Goal: Find specific fact: Find specific fact

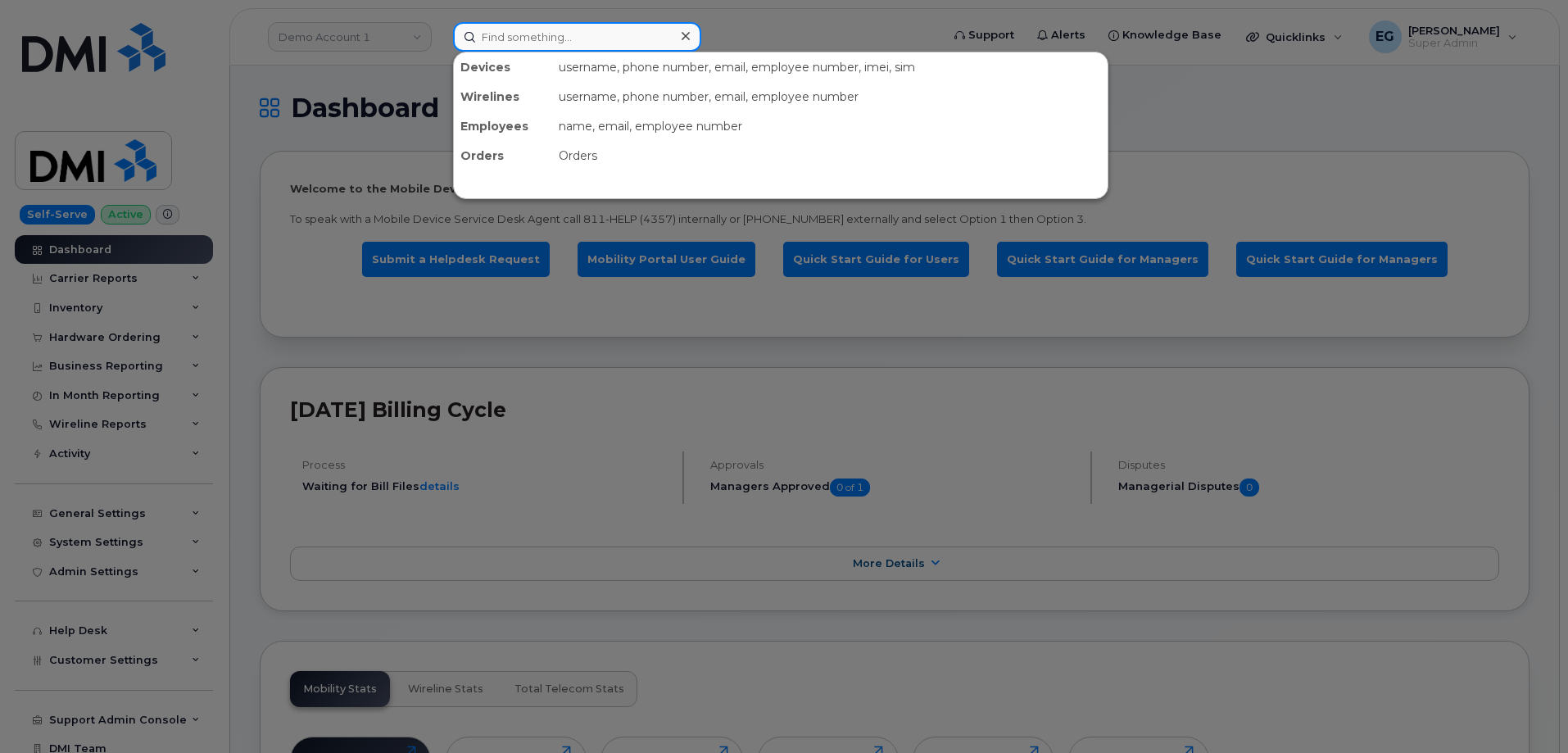
click at [603, 32] on input at bounding box center [577, 37] width 248 height 29
paste input "300550"
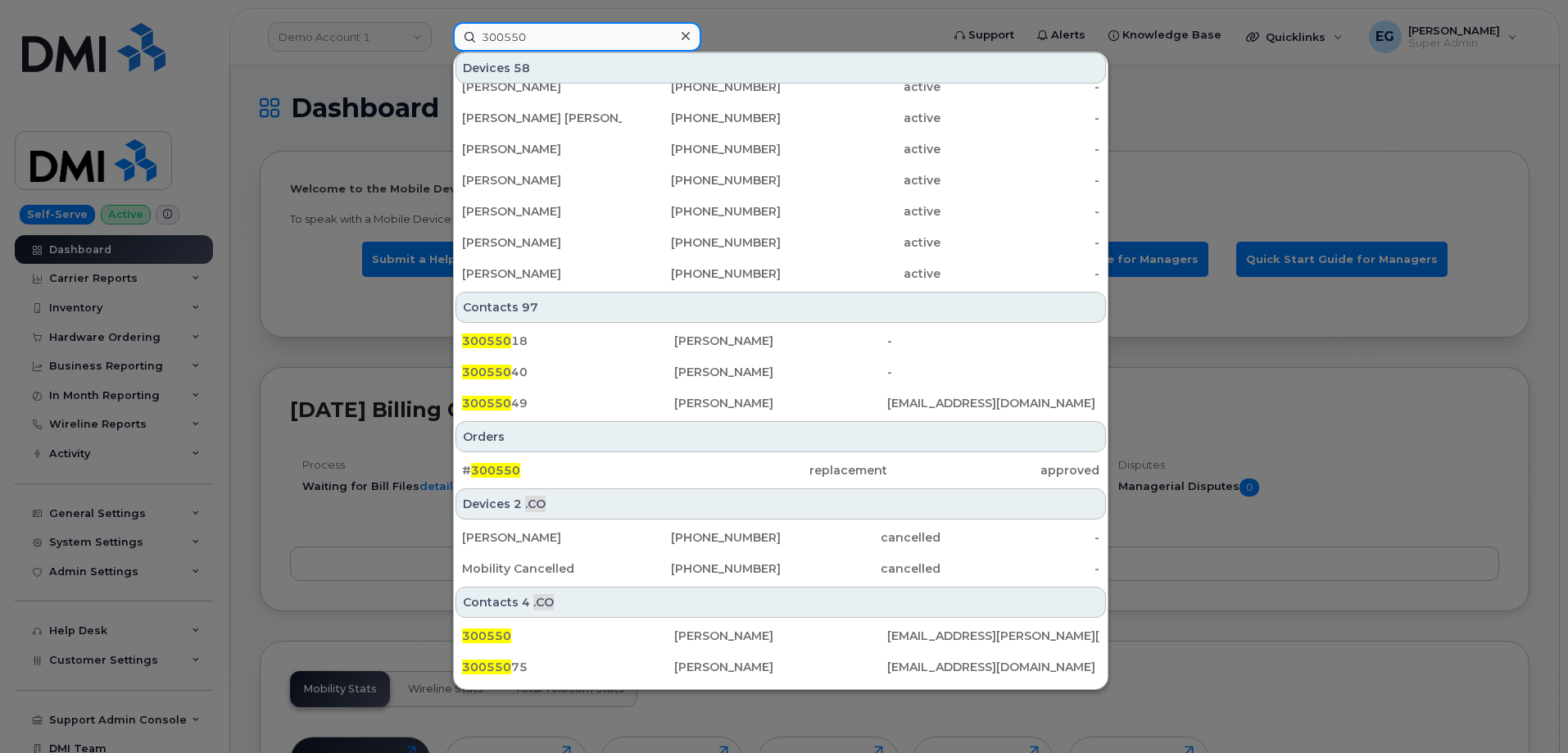
scroll to position [447, 0]
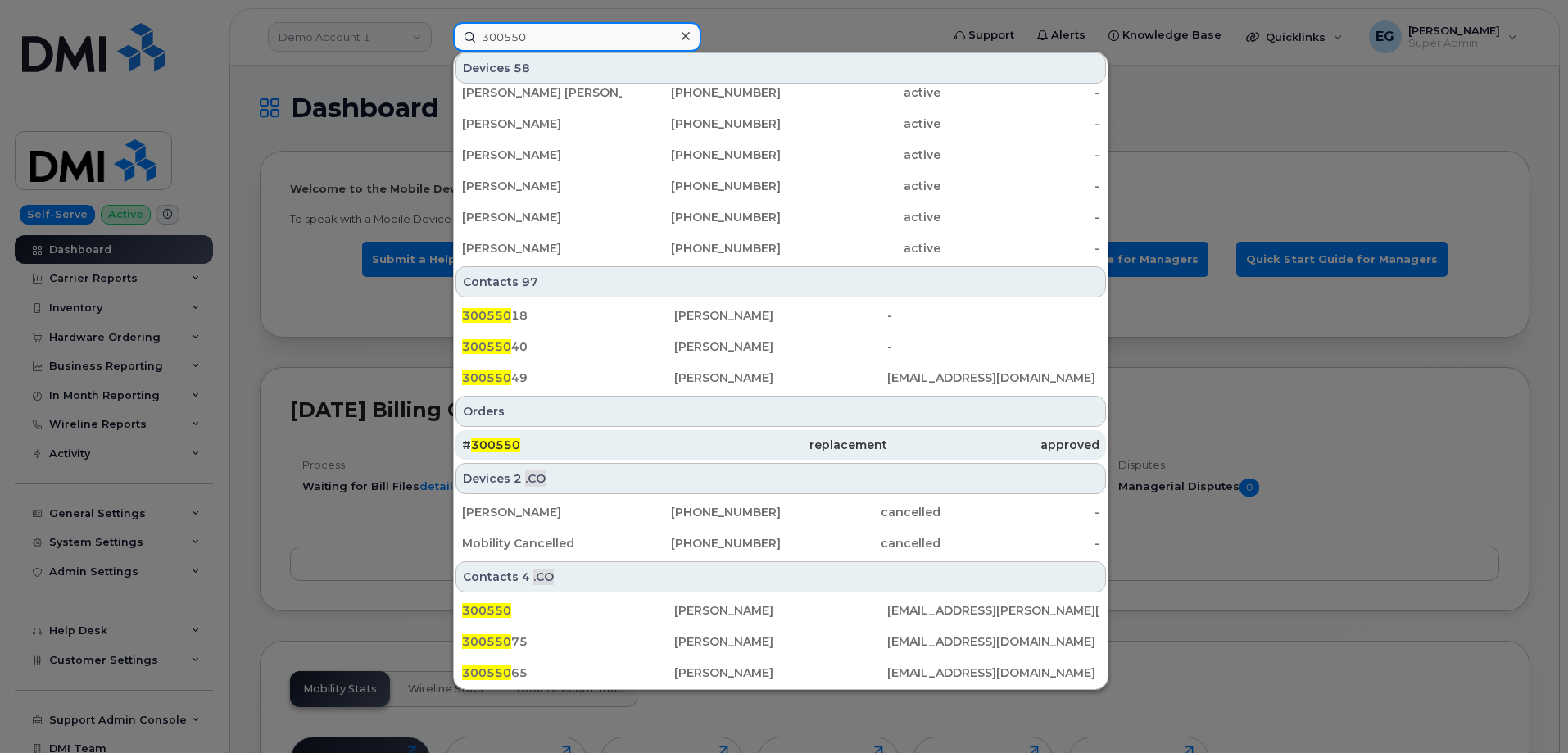
type input "300550"
click at [475, 444] on span "300550" at bounding box center [495, 445] width 50 height 15
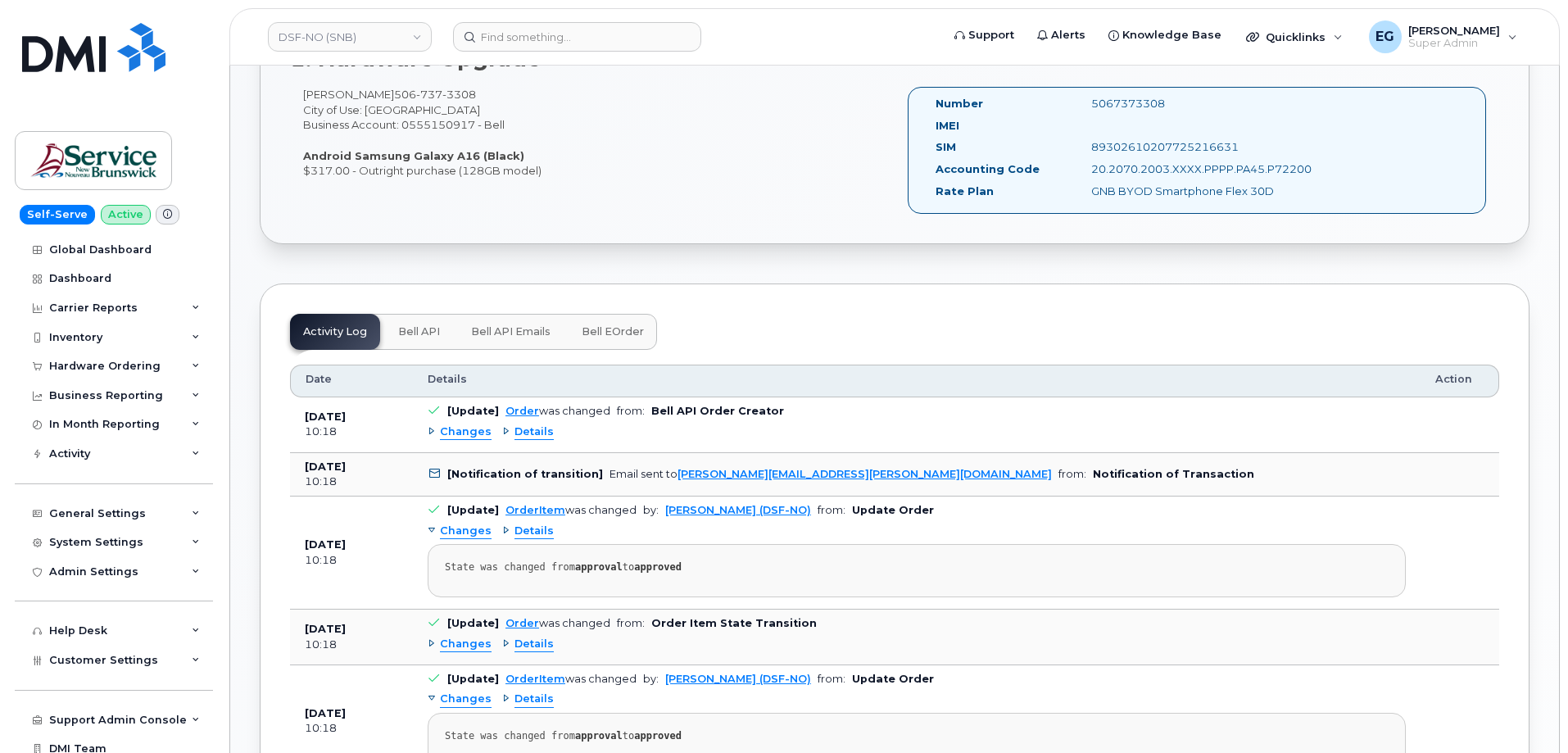
scroll to position [574, 0]
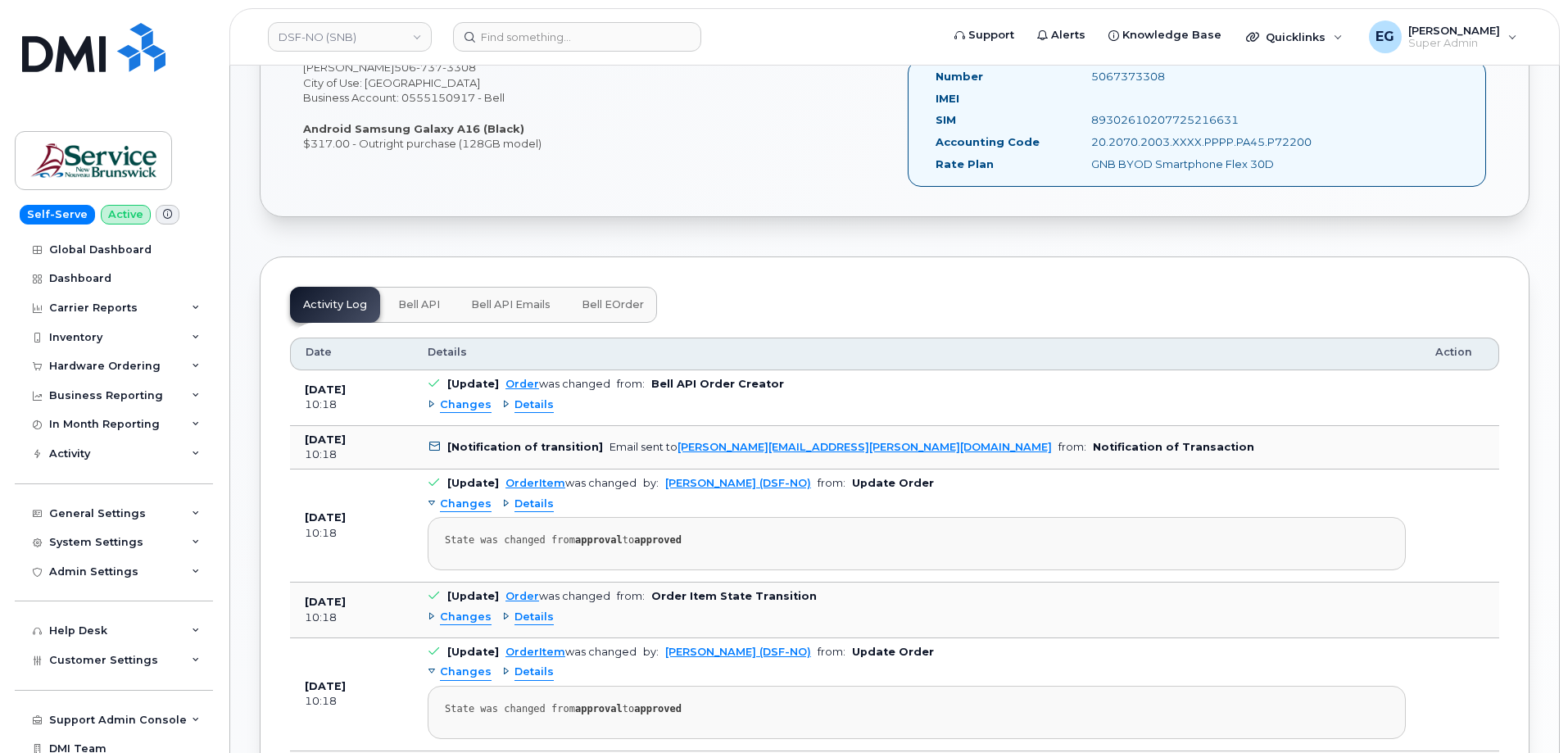
click at [527, 403] on span "Details" at bounding box center [534, 405] width 39 height 16
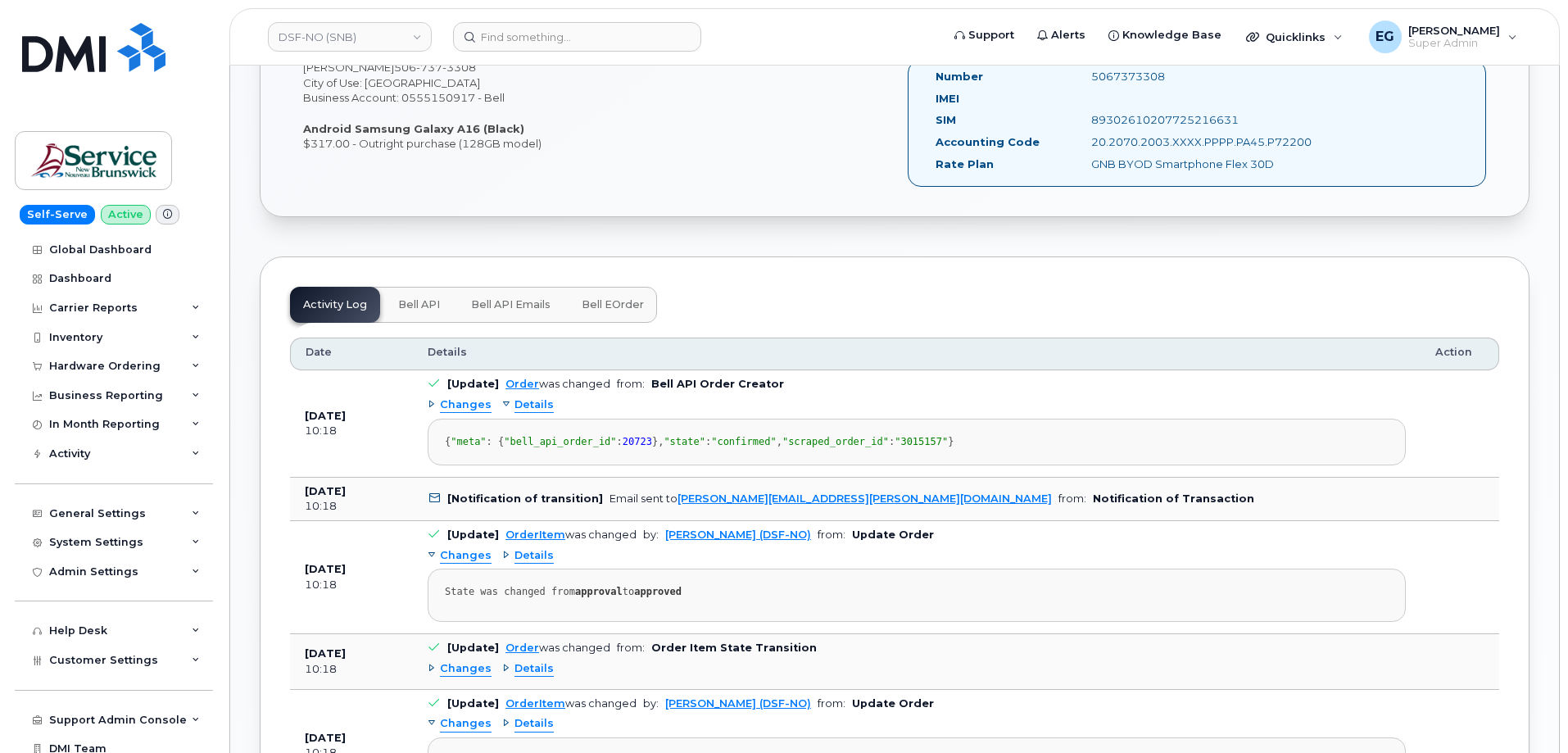
click at [590, 448] on div "{ "meta" : { "bell_api_order_id" : 20723 }, "state" : "confirmed" , "scraped_or…" at bounding box center [916, 442] width 944 height 13
copy span "3015157"
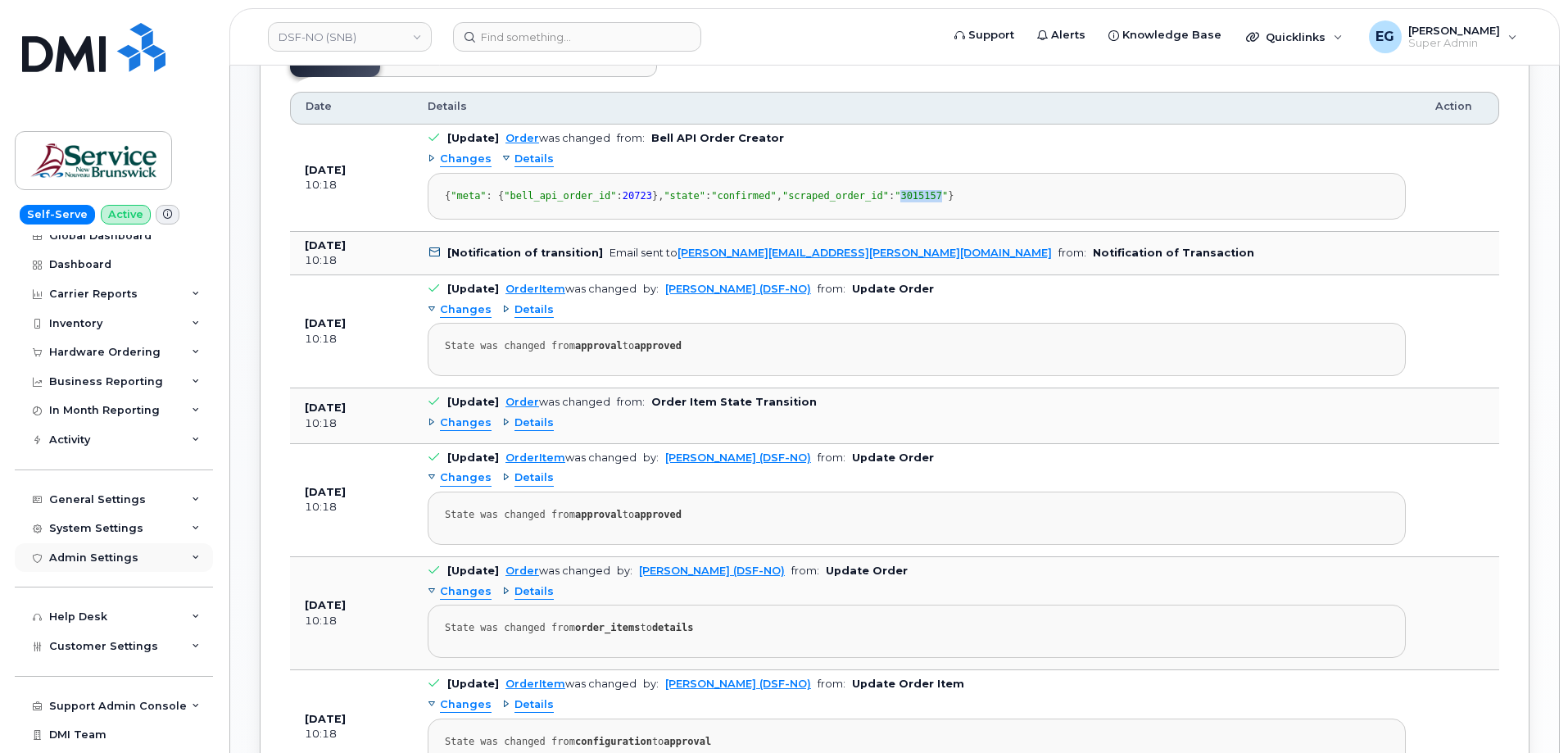
scroll to position [39, 0]
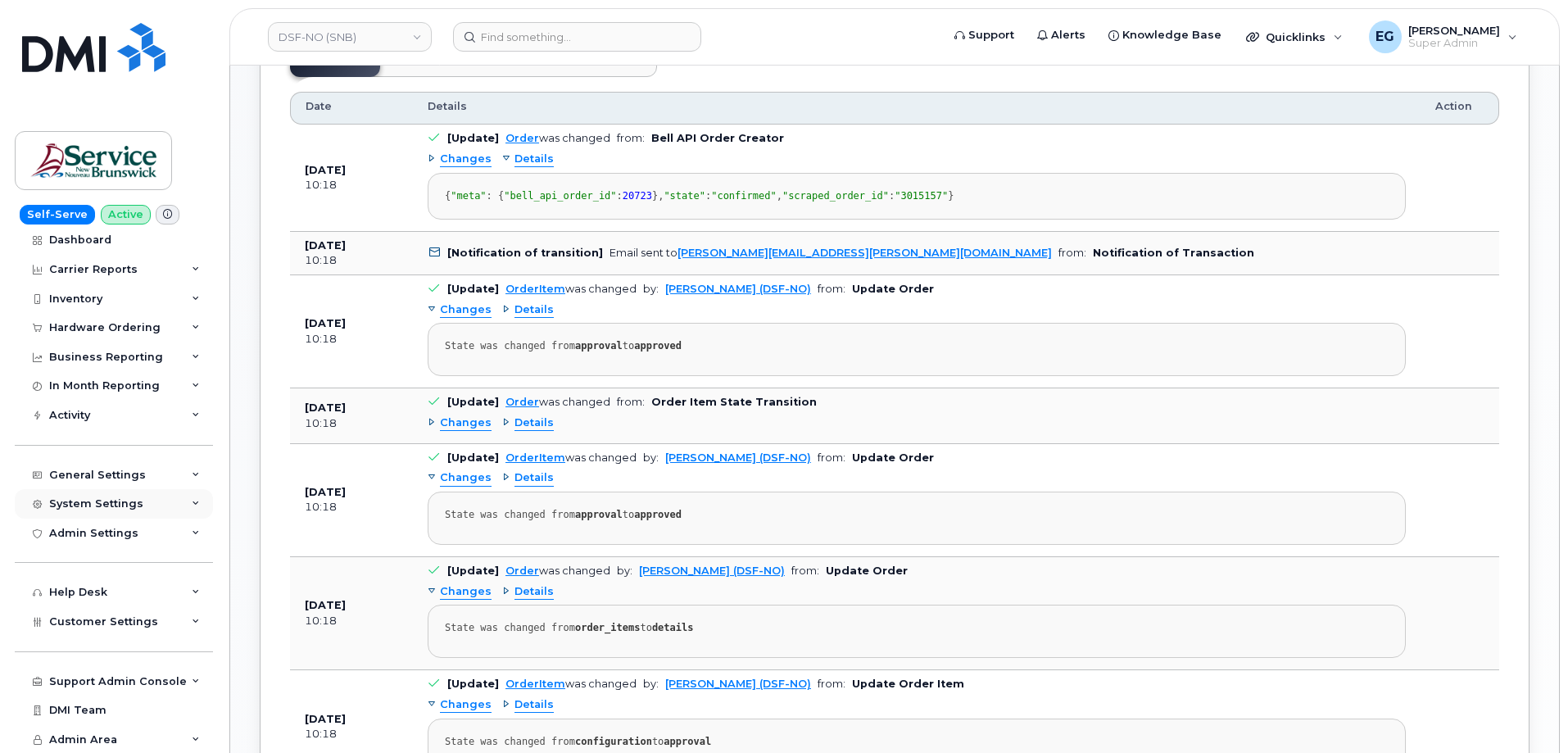
click at [131, 502] on div "System Settings" at bounding box center [96, 503] width 94 height 13
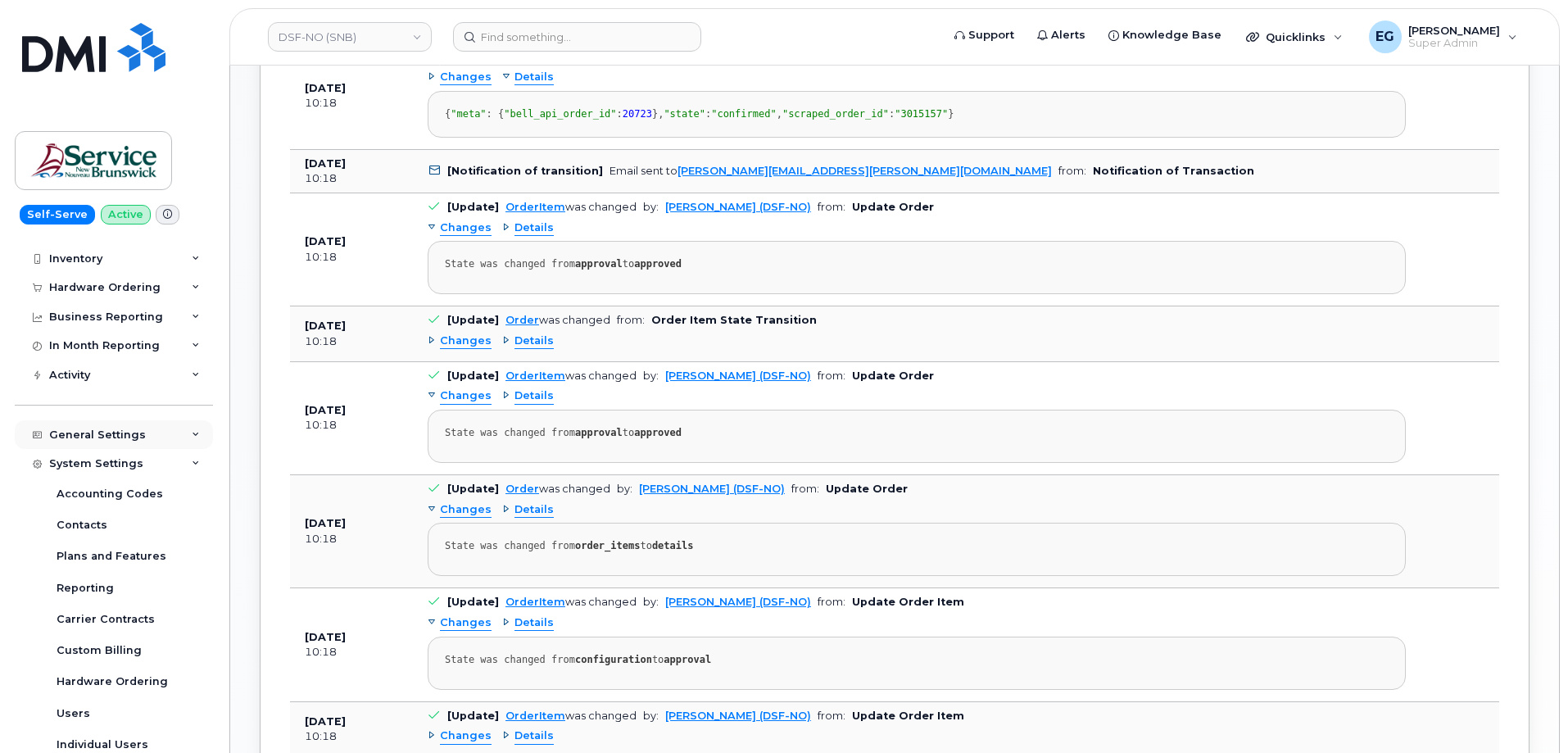
scroll to position [75, 0]
click at [119, 434] on div "General Settings" at bounding box center [97, 438] width 96 height 13
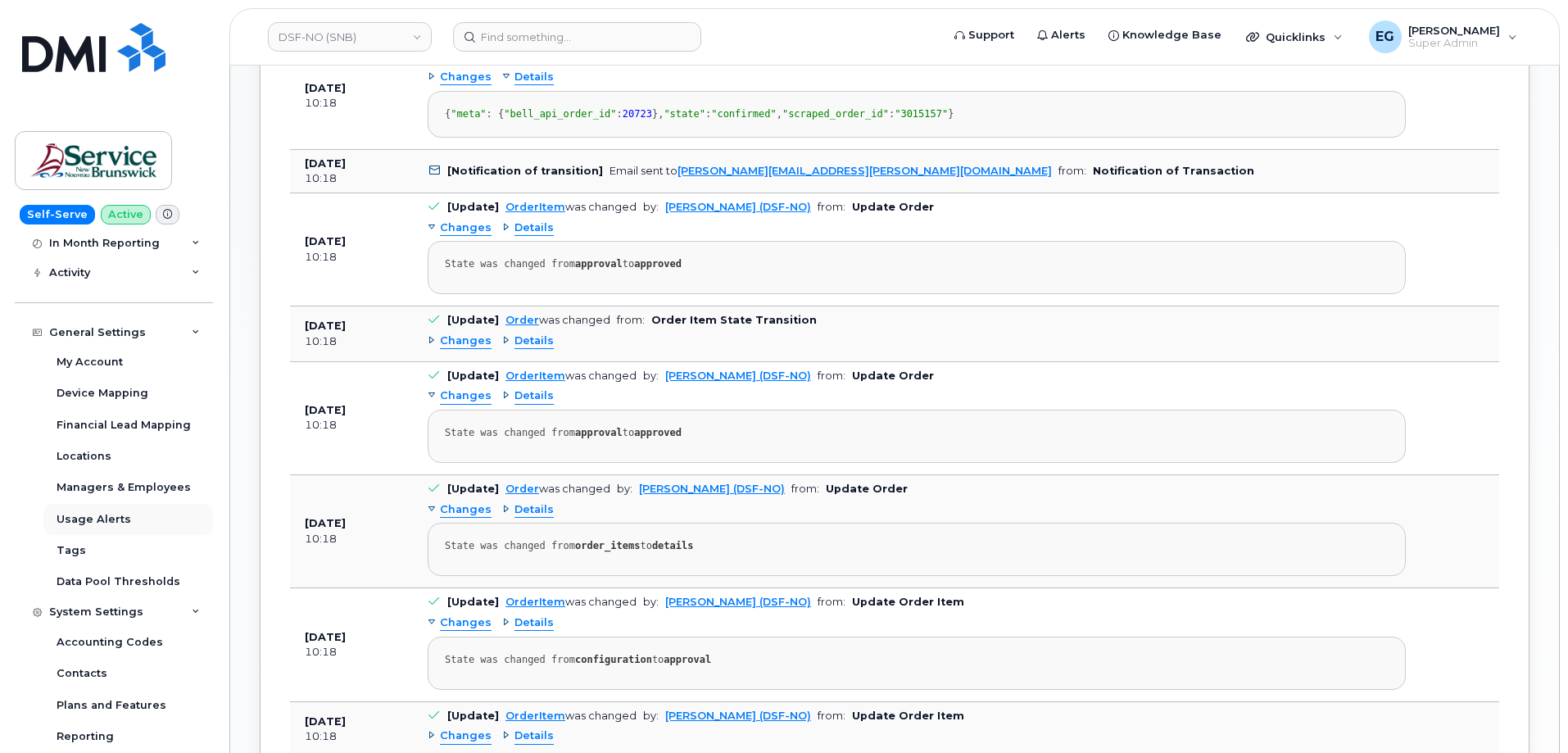
scroll to position [158, 0]
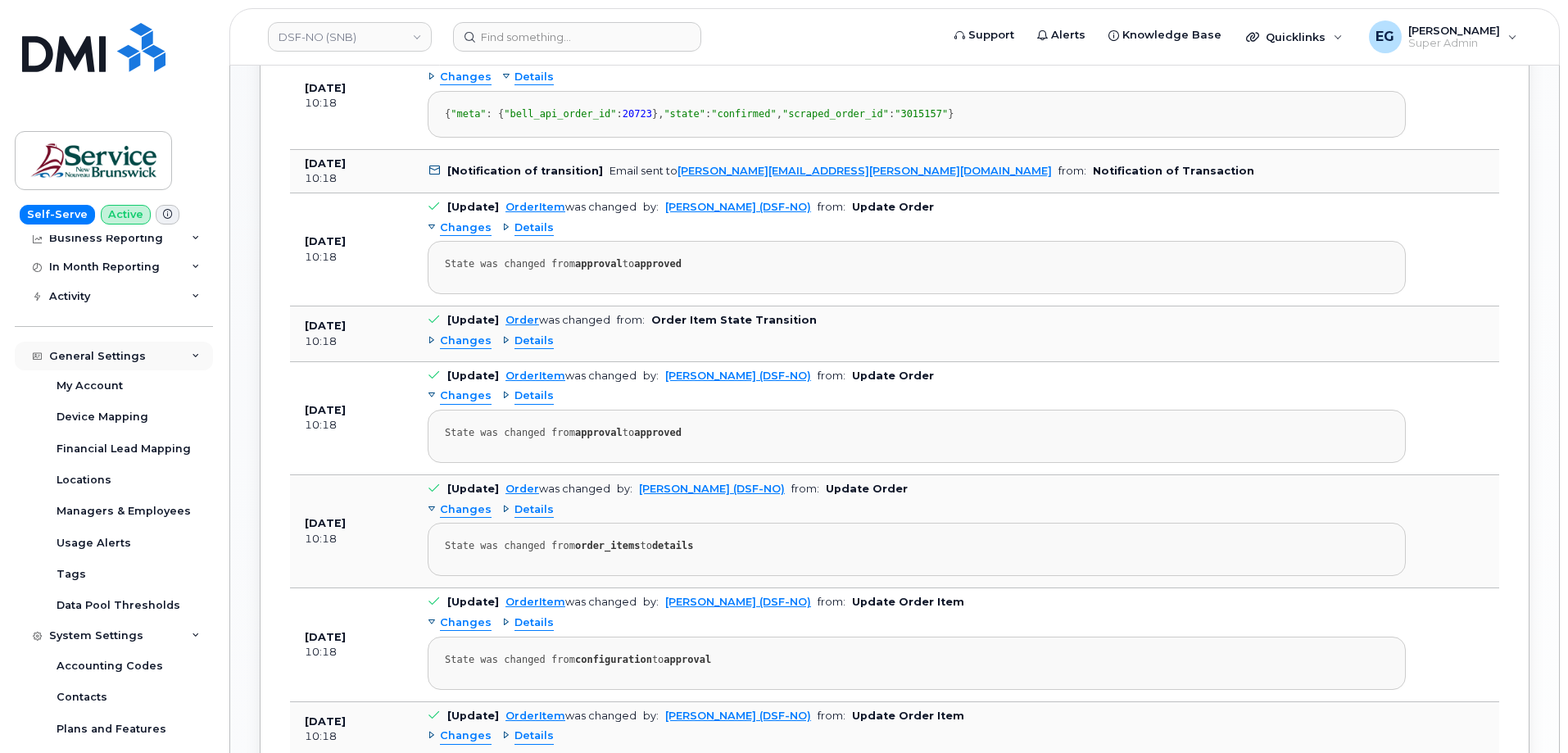
click at [145, 359] on div "General Settings" at bounding box center [114, 356] width 198 height 29
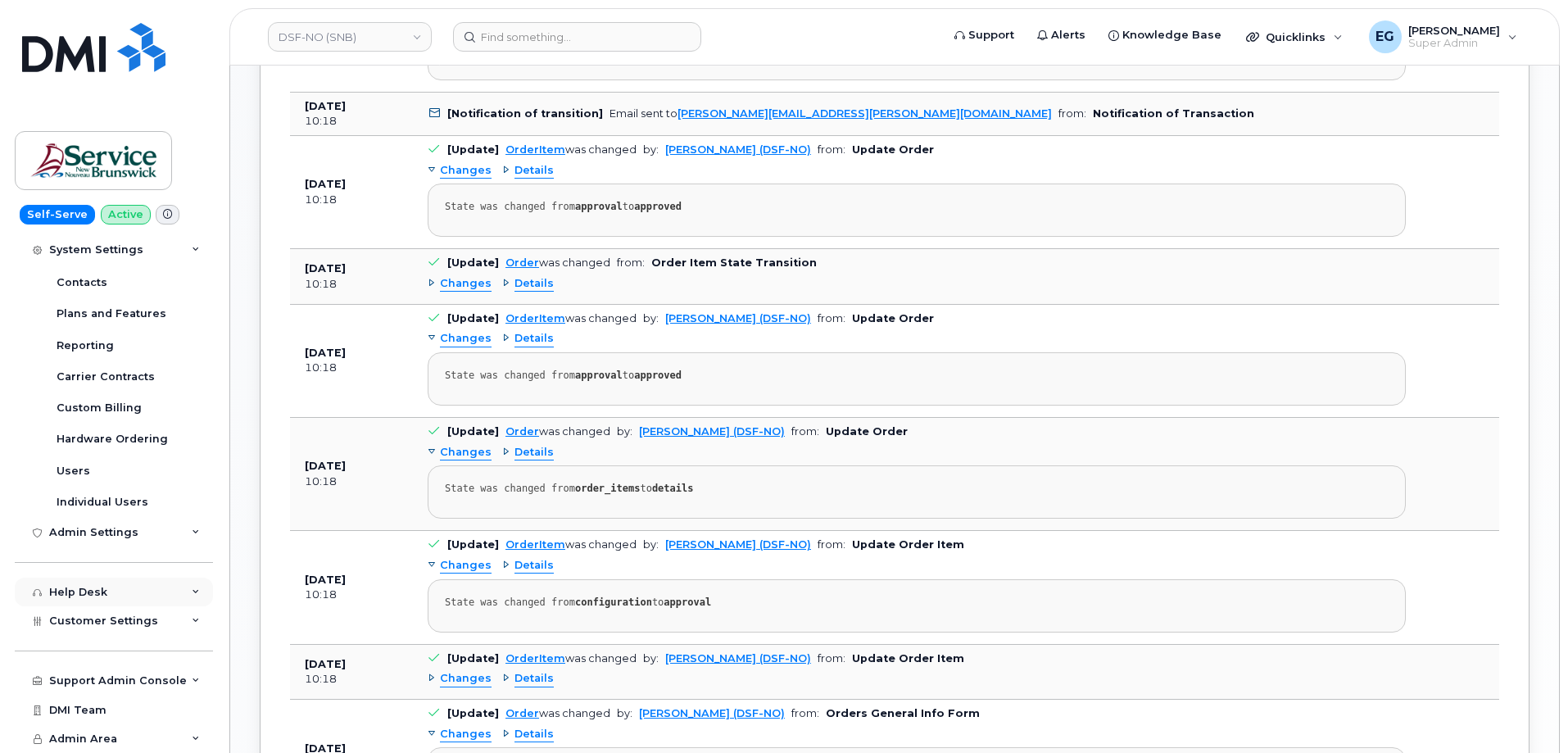
scroll to position [984, 0]
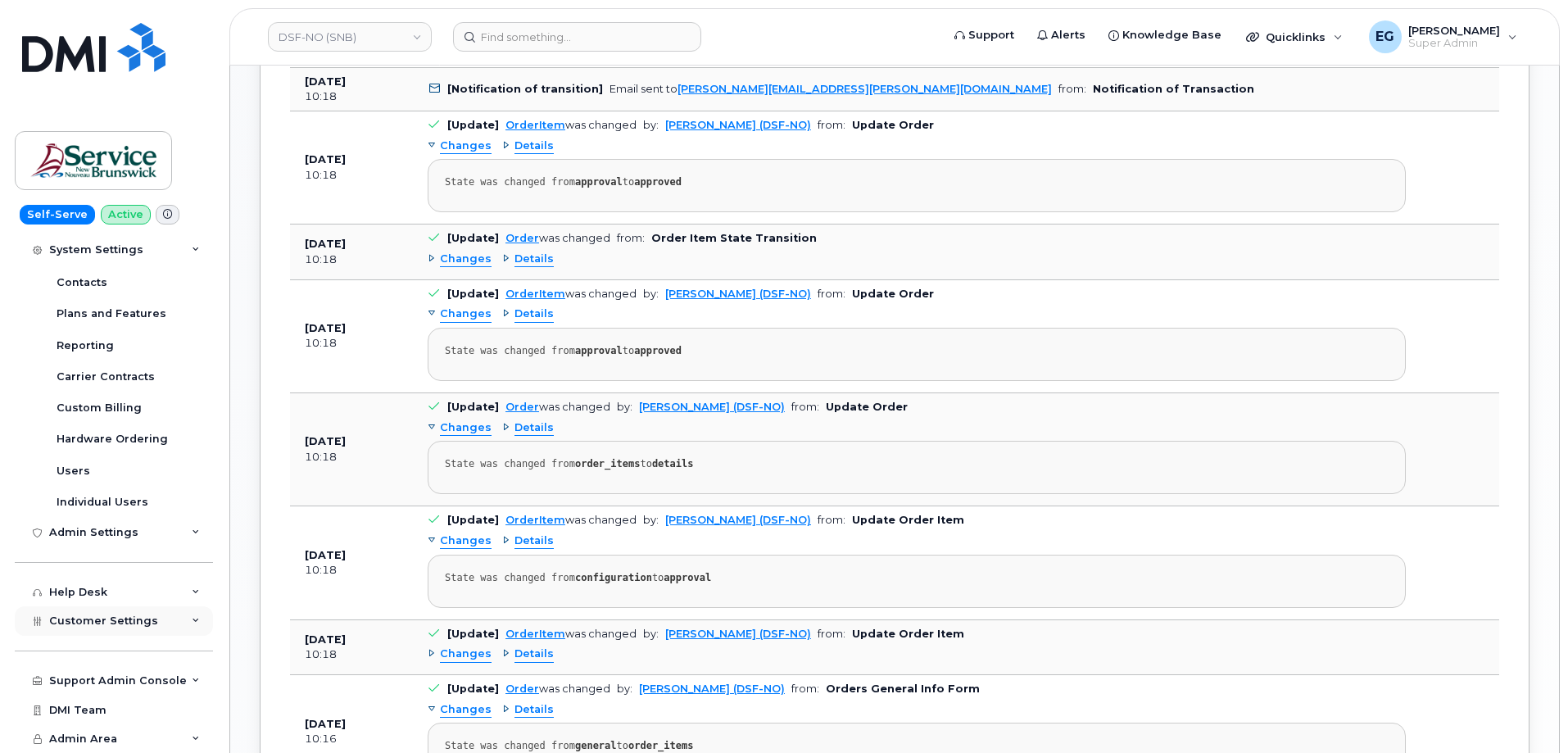
click at [162, 626] on div "Customer Settings" at bounding box center [114, 621] width 198 height 29
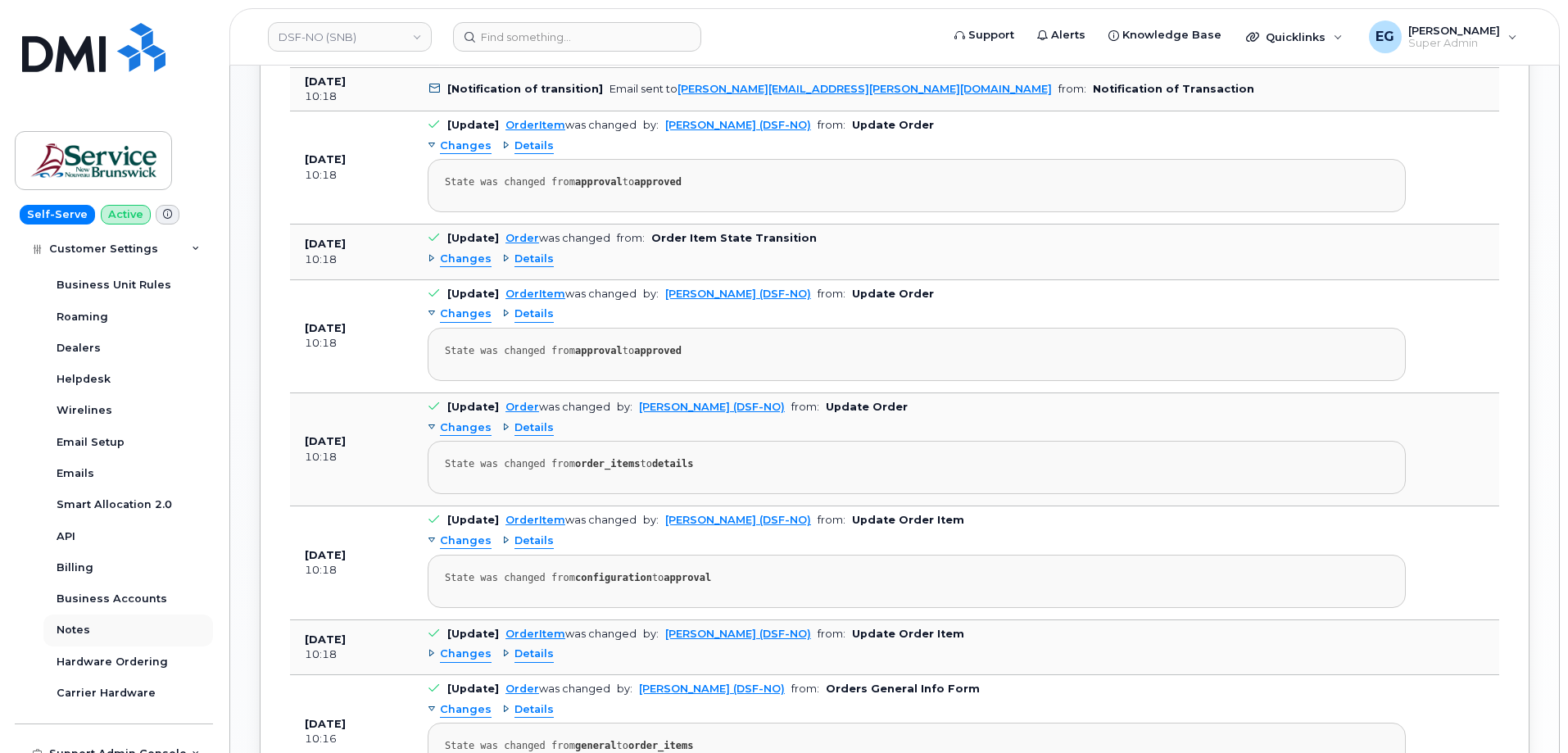
scroll to position [731, 0]
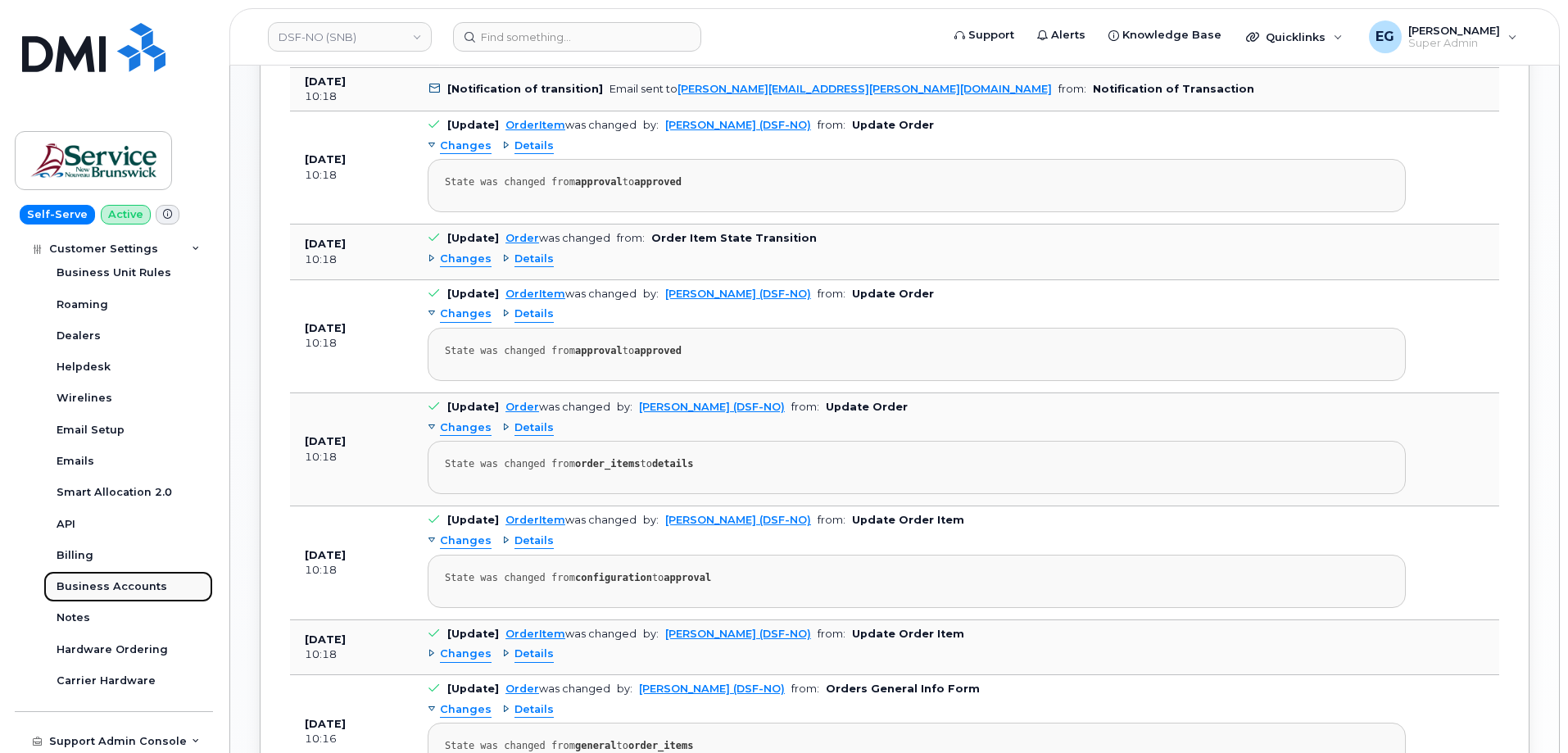
click at [133, 590] on div "Business Accounts" at bounding box center [112, 586] width 111 height 15
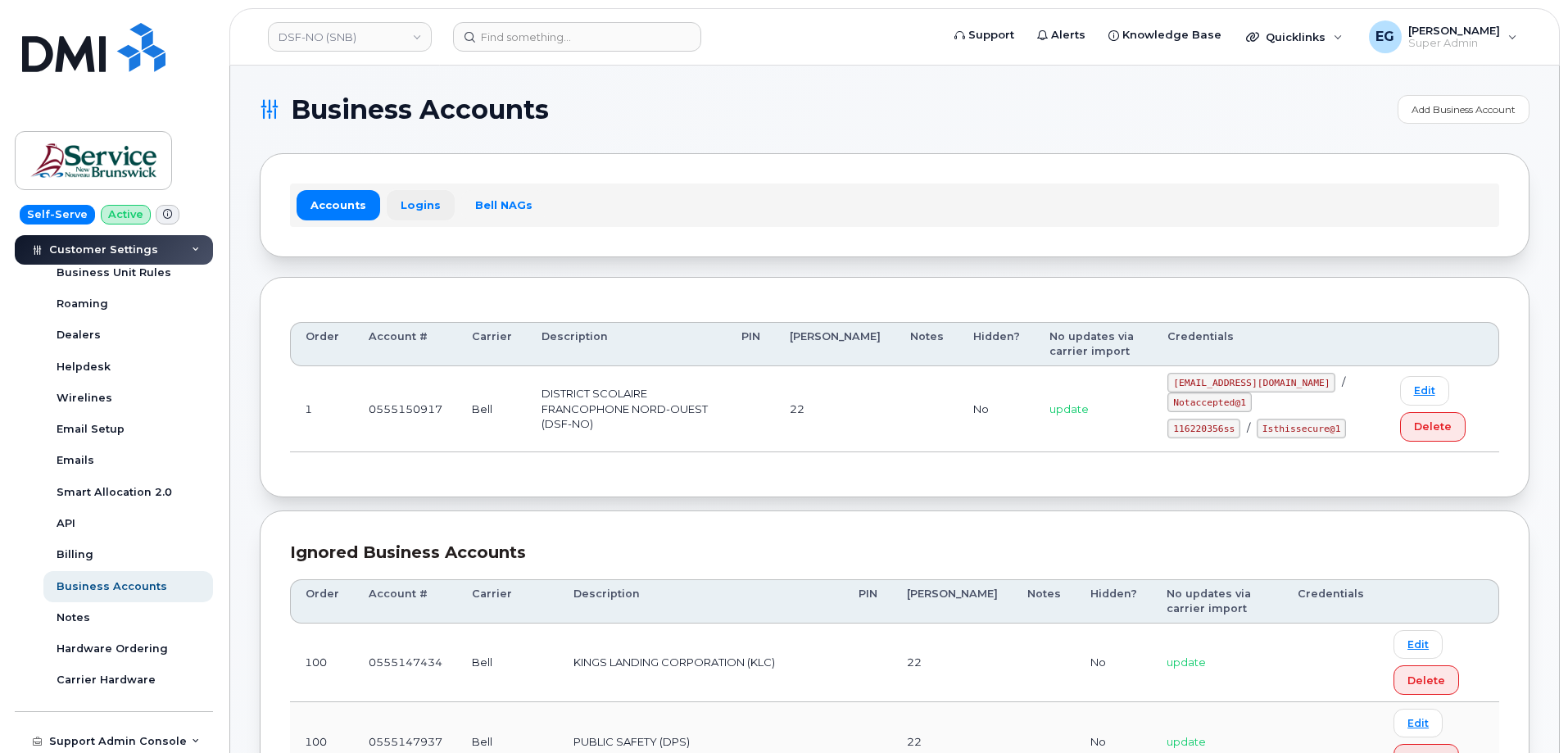
click at [434, 218] on link "Logins" at bounding box center [421, 204] width 68 height 29
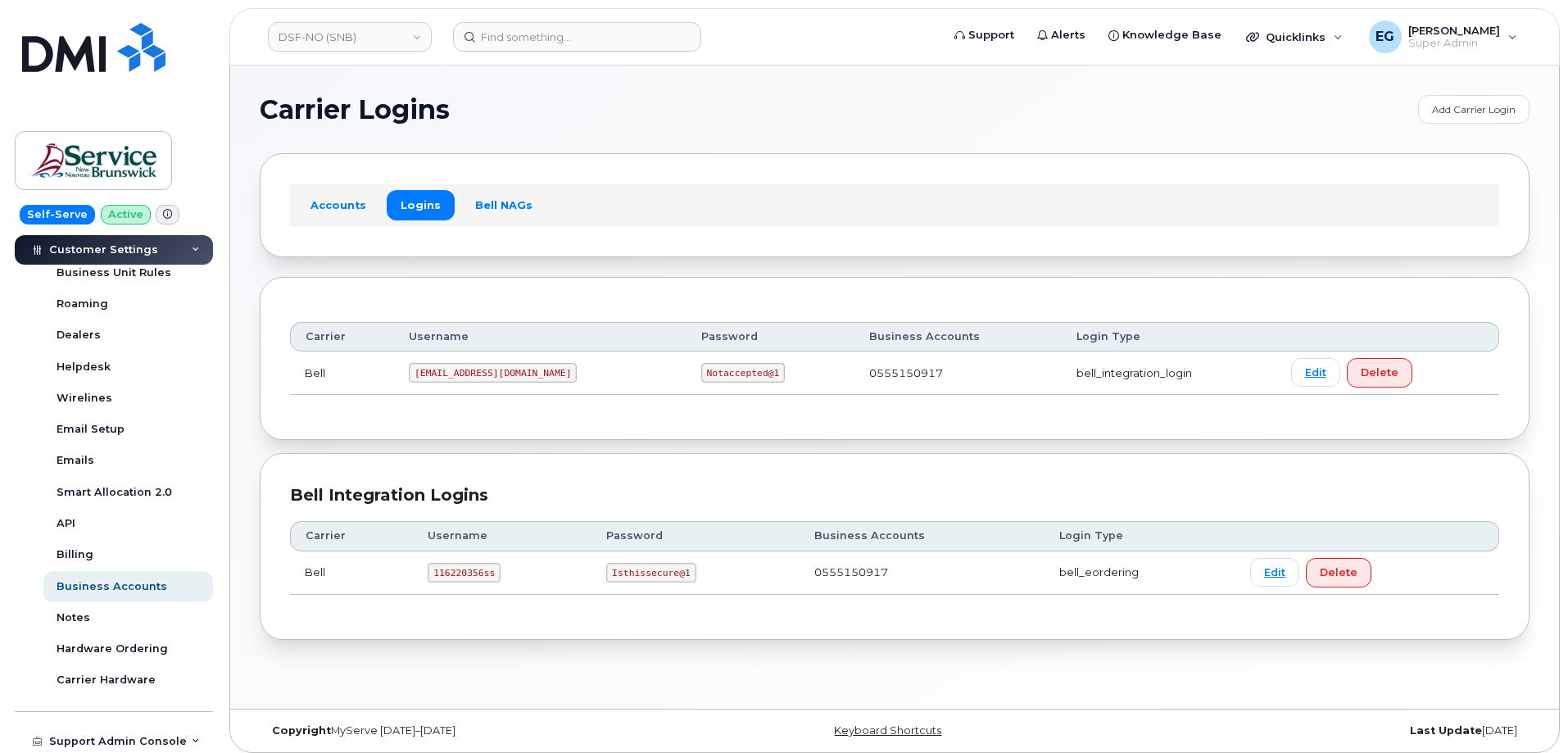
click at [468, 579] on code "116220356ss" at bounding box center [464, 573] width 73 height 19
copy code "116220356ss"
click at [676, 576] on code "Isthissecure@1" at bounding box center [651, 573] width 89 height 19
drag, startPoint x: 681, startPoint y: 571, endPoint x: 609, endPoint y: 566, distance: 72.2
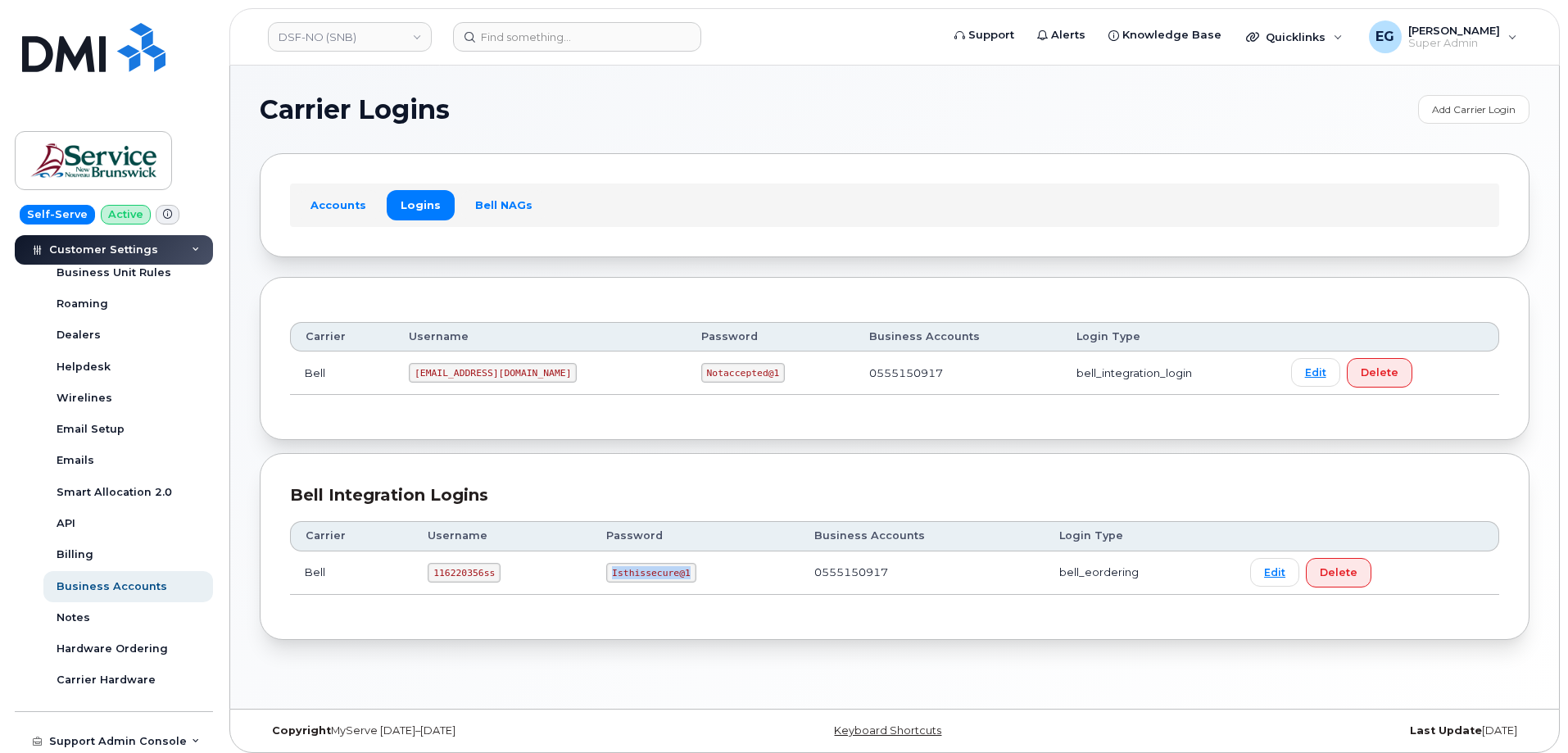
click at [609, 566] on code "Isthissecure@1" at bounding box center [651, 573] width 89 height 19
copy code "Isthissecure@1"
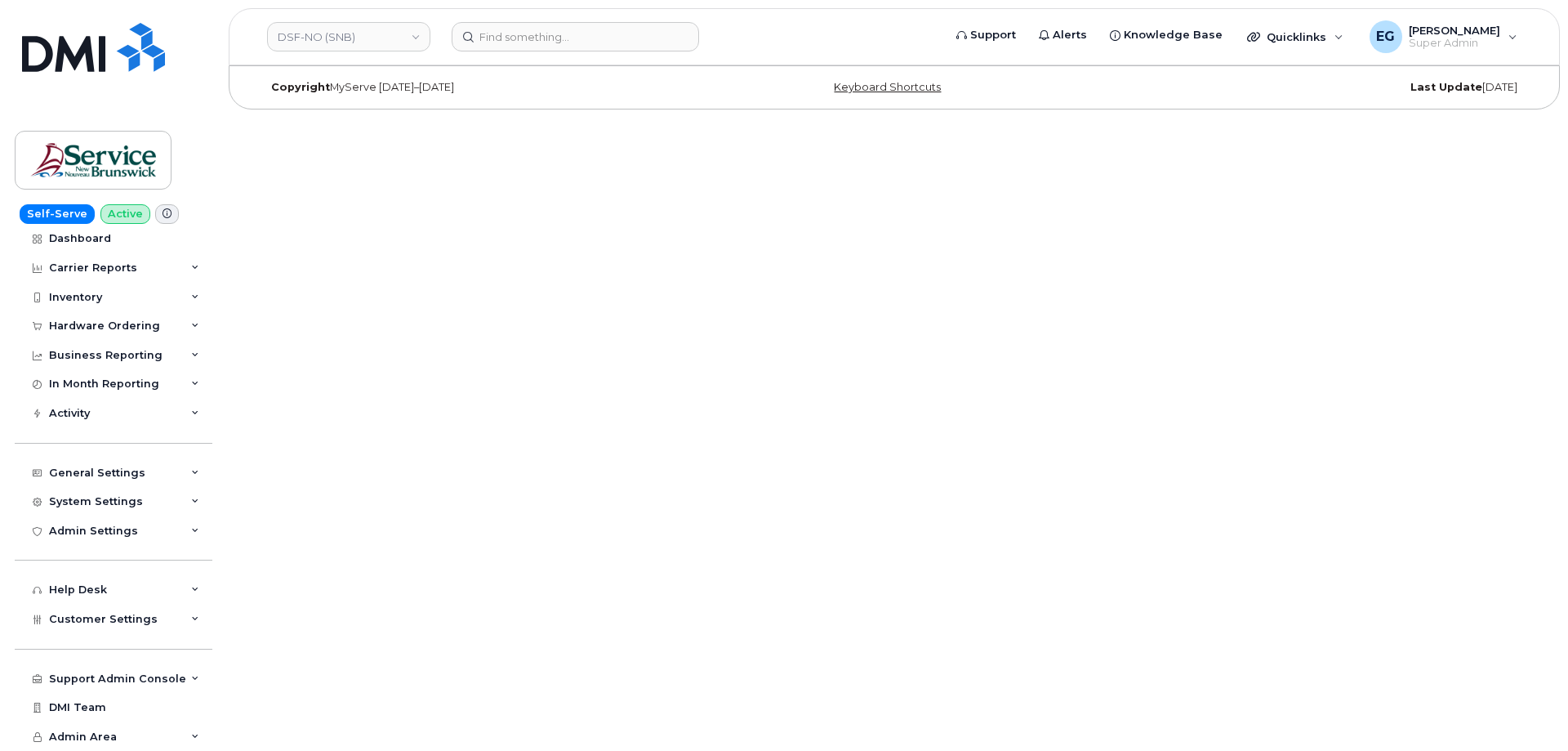
scroll to position [39, 0]
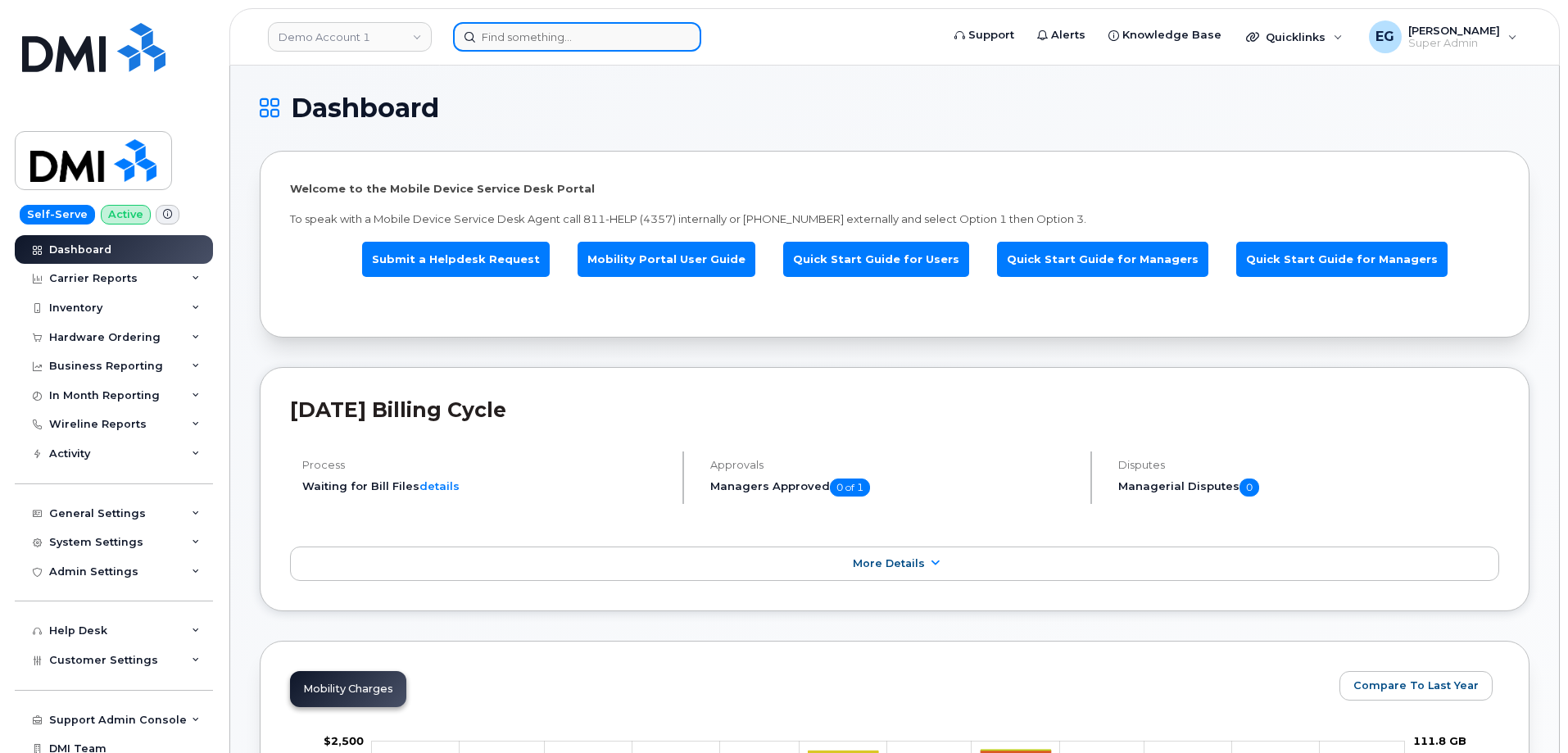
click at [551, 44] on input at bounding box center [577, 37] width 248 height 29
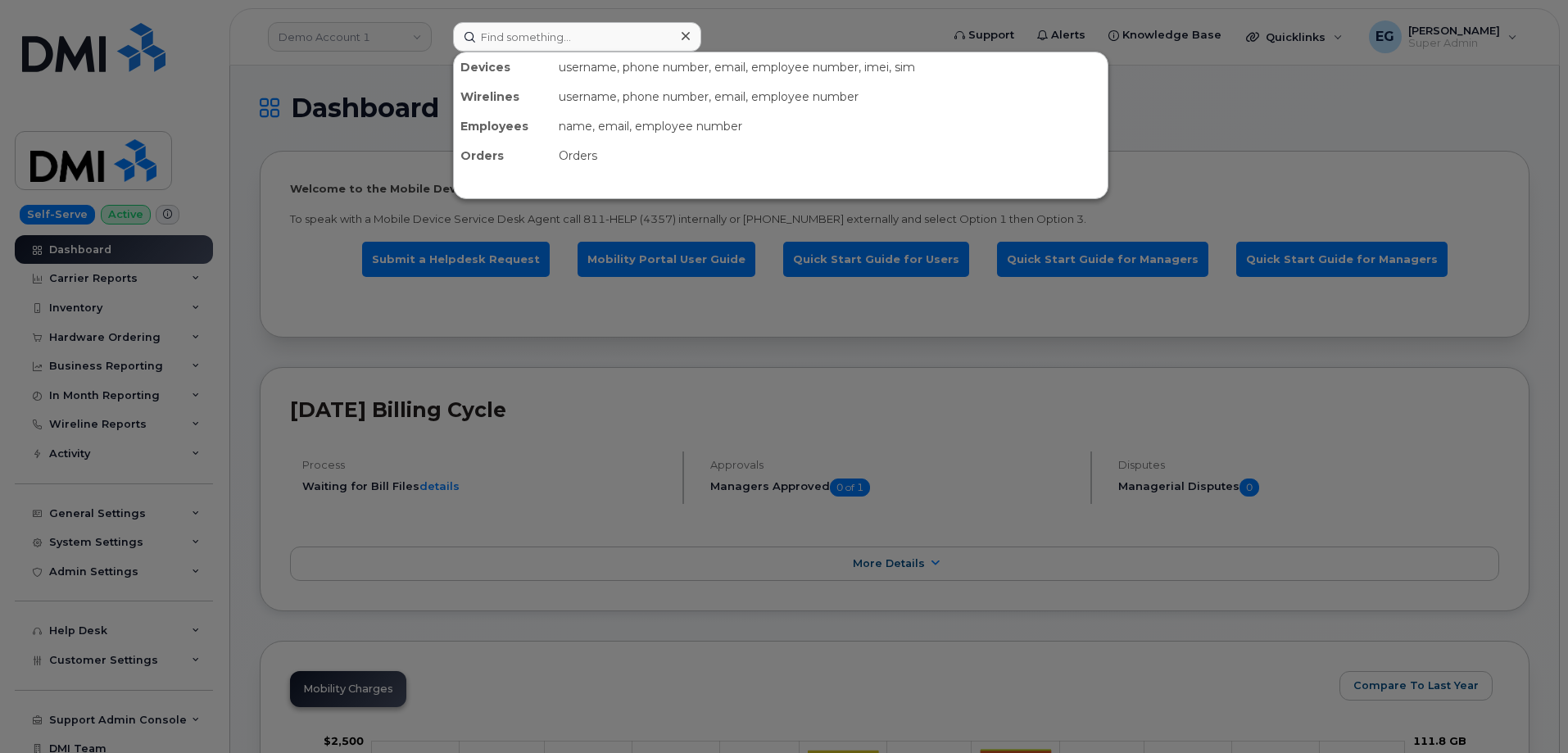
click at [553, 52] on div "Devices username, phone number, email, employee number, imei, sim Wirelines use…" at bounding box center [781, 126] width 656 height 148
click at [562, 42] on input at bounding box center [577, 37] width 248 height 29
paste input "300550"
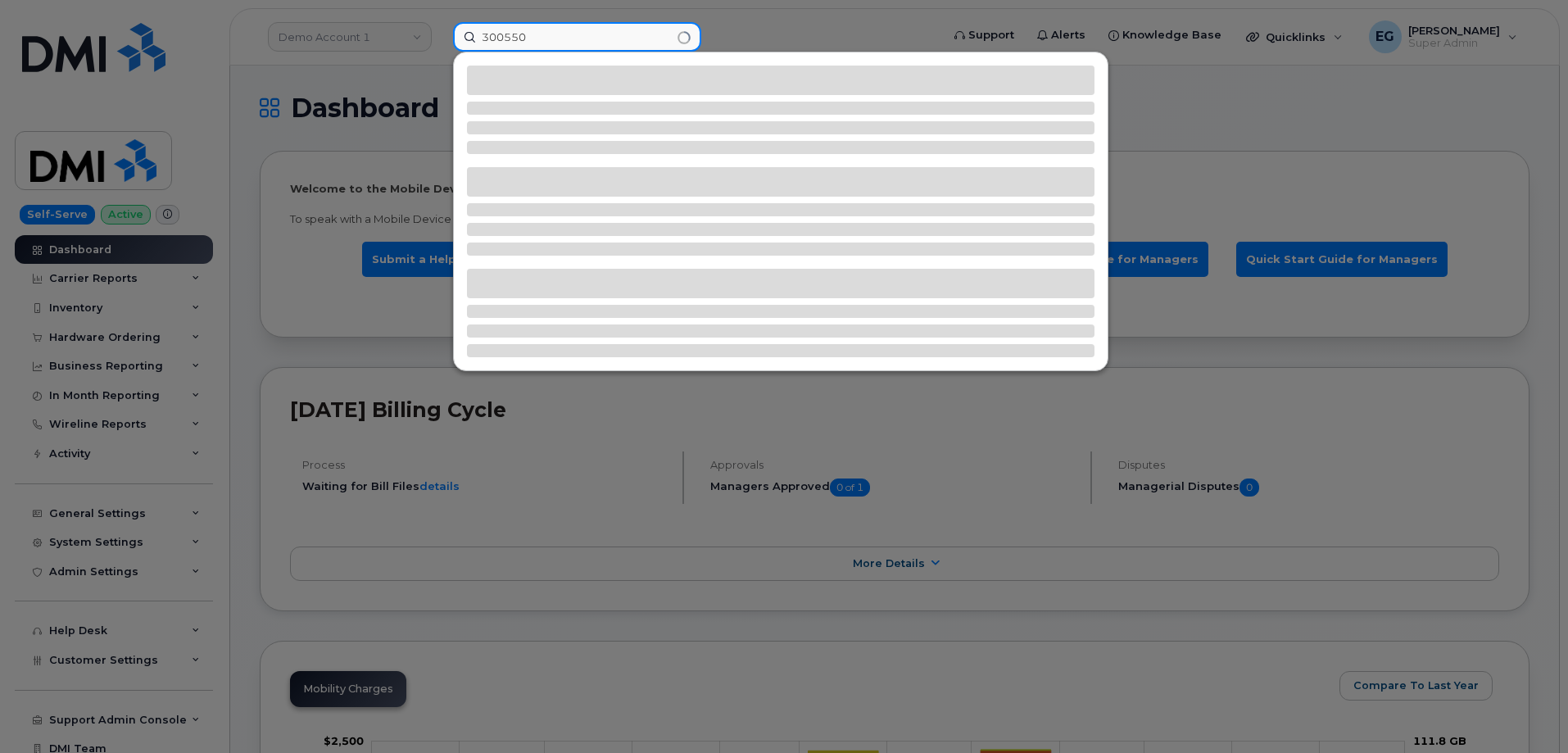
type input "300550"
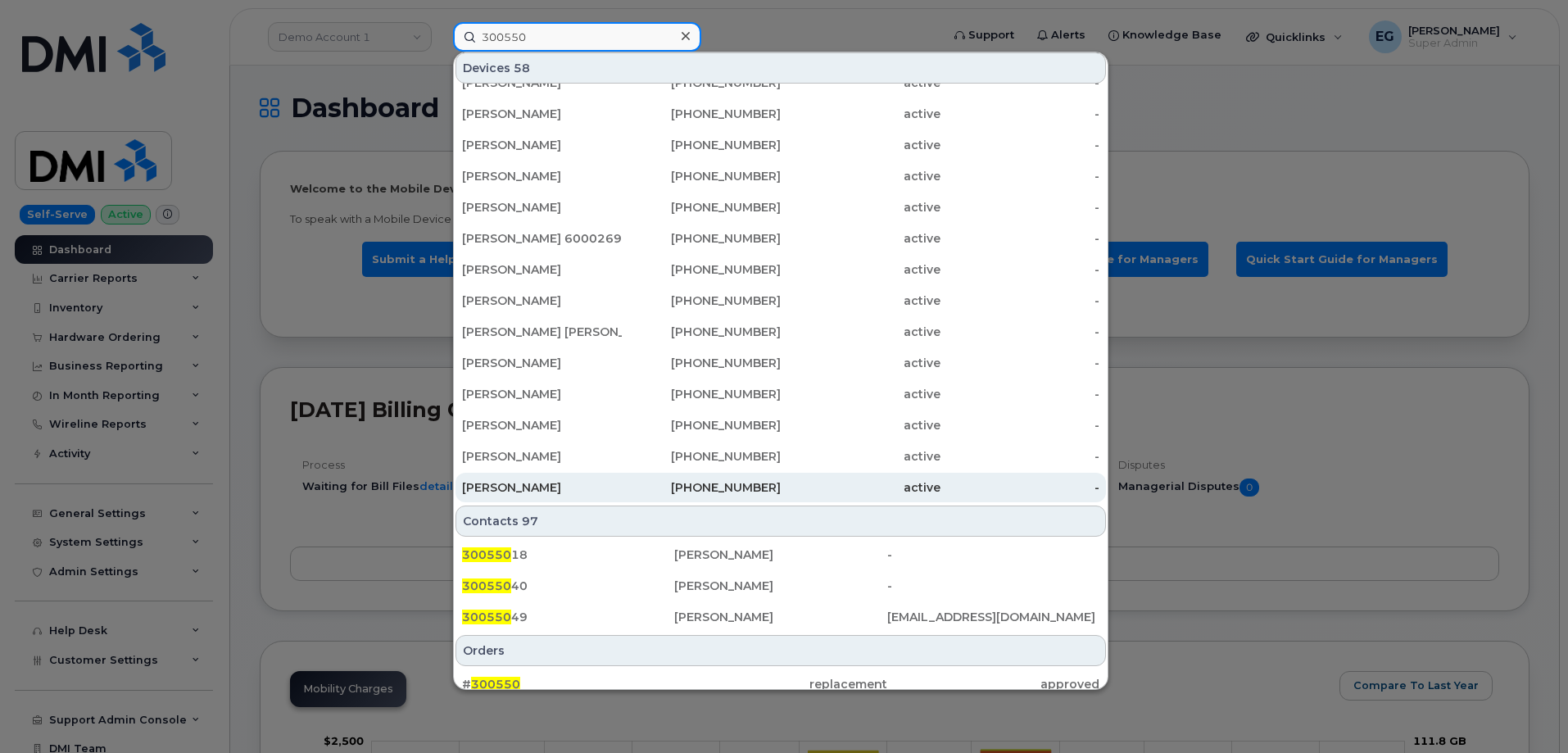
scroll to position [328, 0]
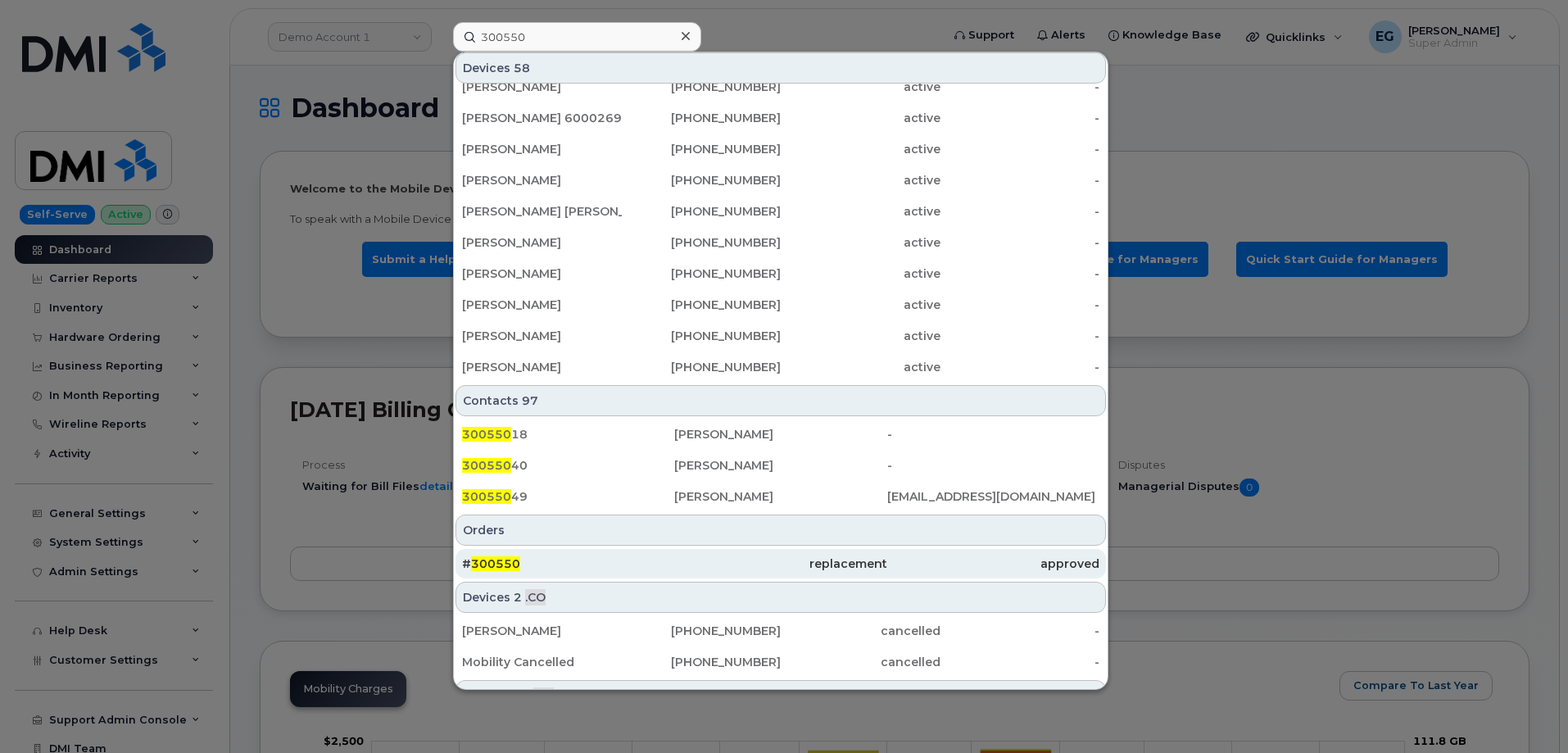
click at [510, 561] on span "300550" at bounding box center [495, 563] width 50 height 15
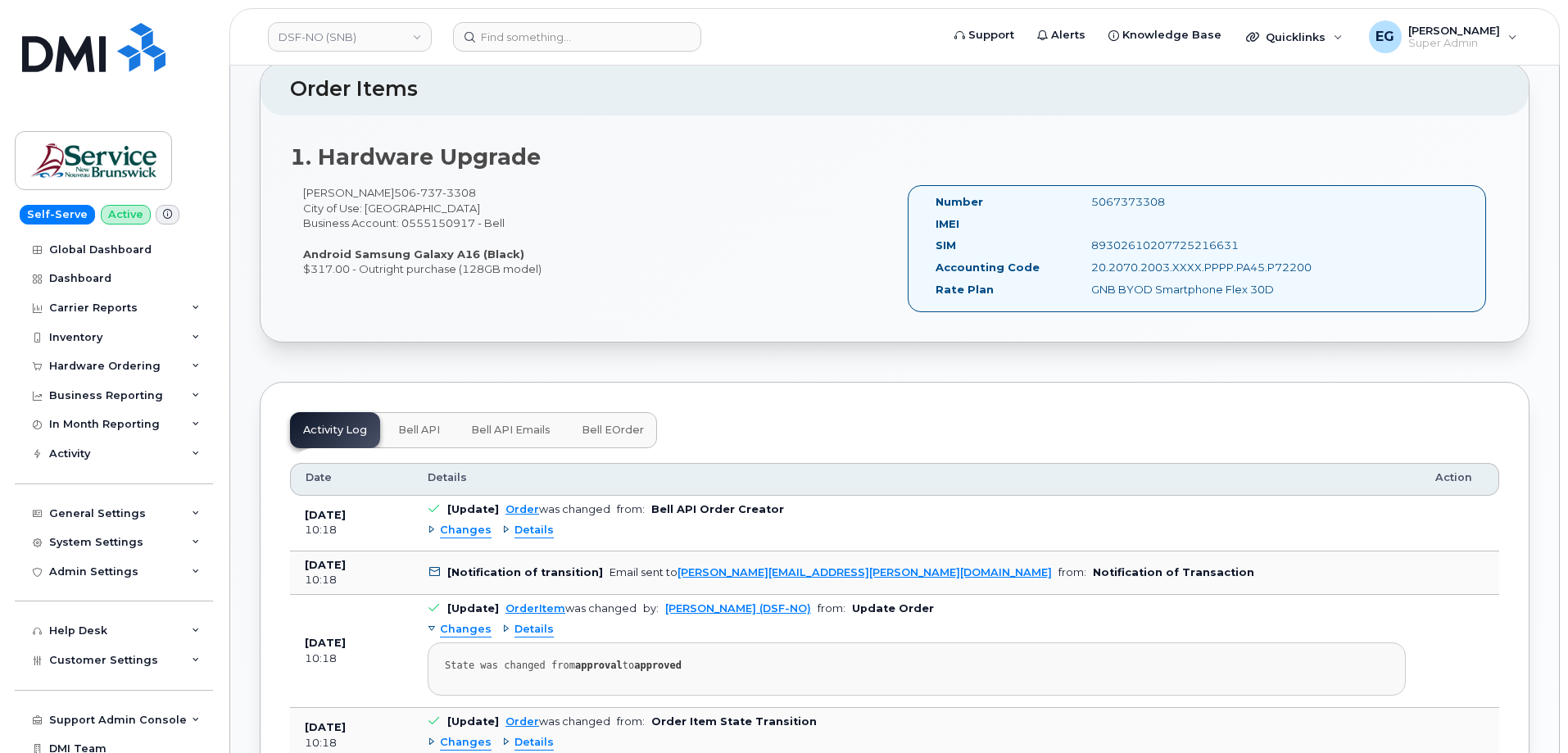
scroll to position [656, 0]
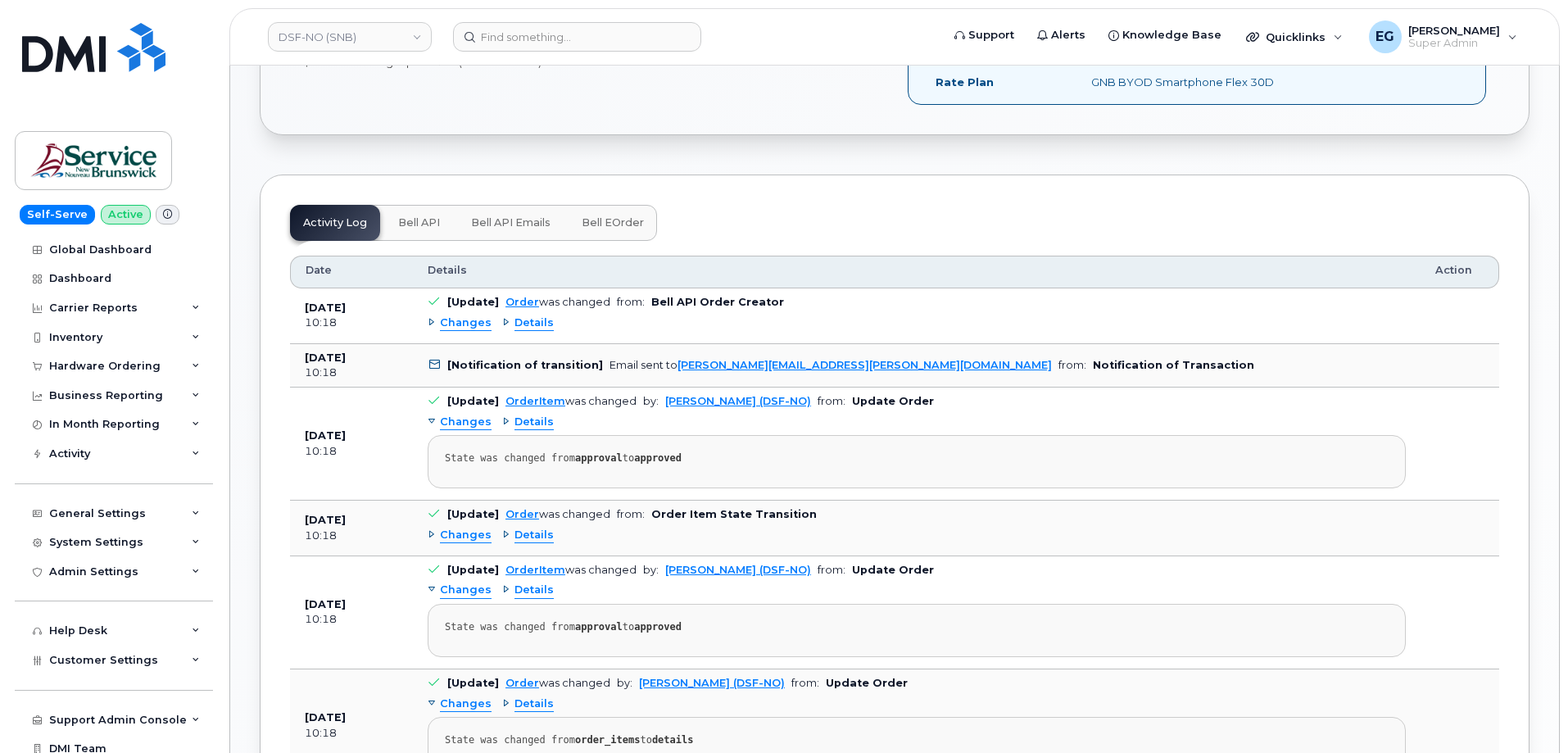
click at [517, 319] on span "Details" at bounding box center [534, 323] width 39 height 16
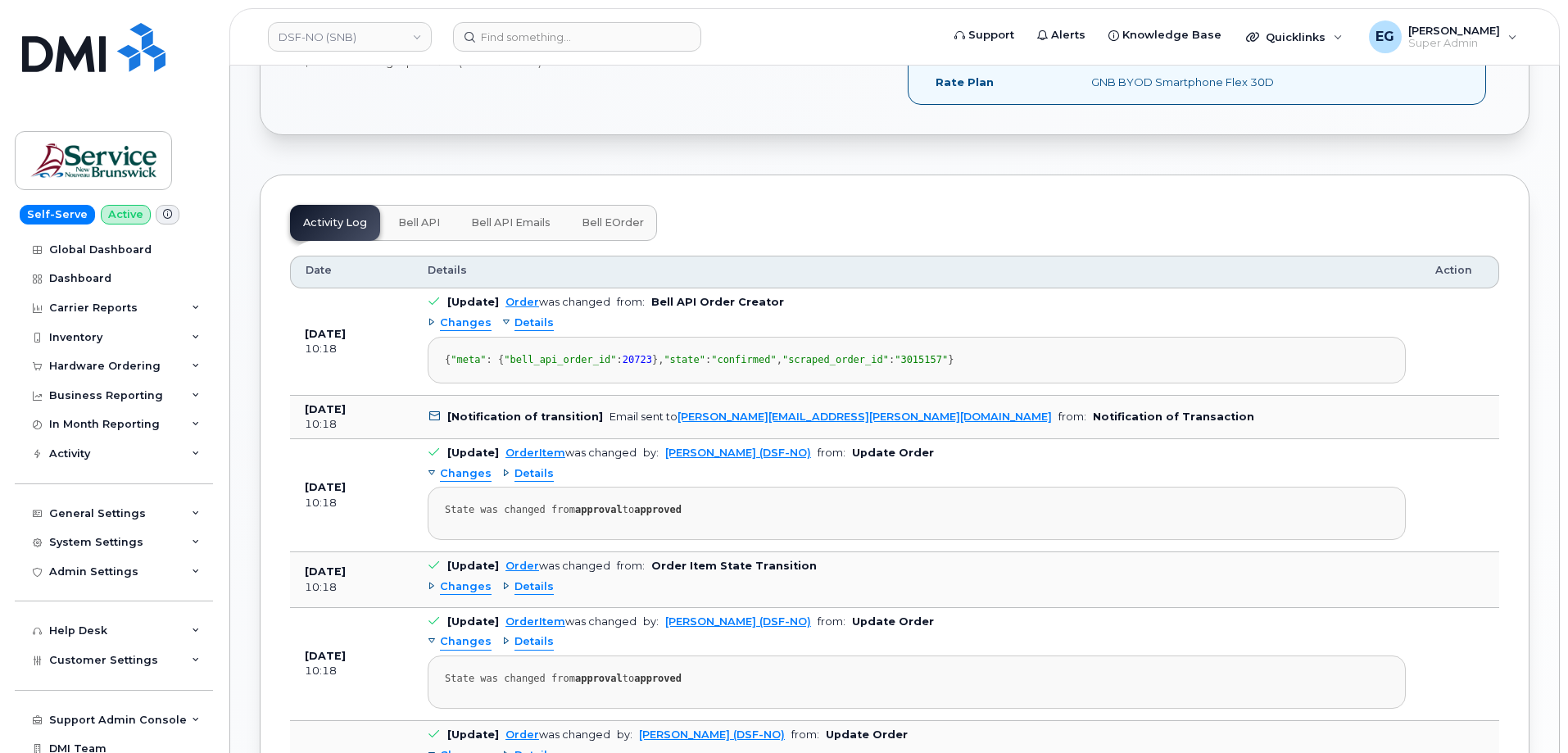
click at [895, 366] on span ""3015157"" at bounding box center [921, 360] width 53 height 12
copy span "3015157"
